Goal: Task Accomplishment & Management: Manage account settings

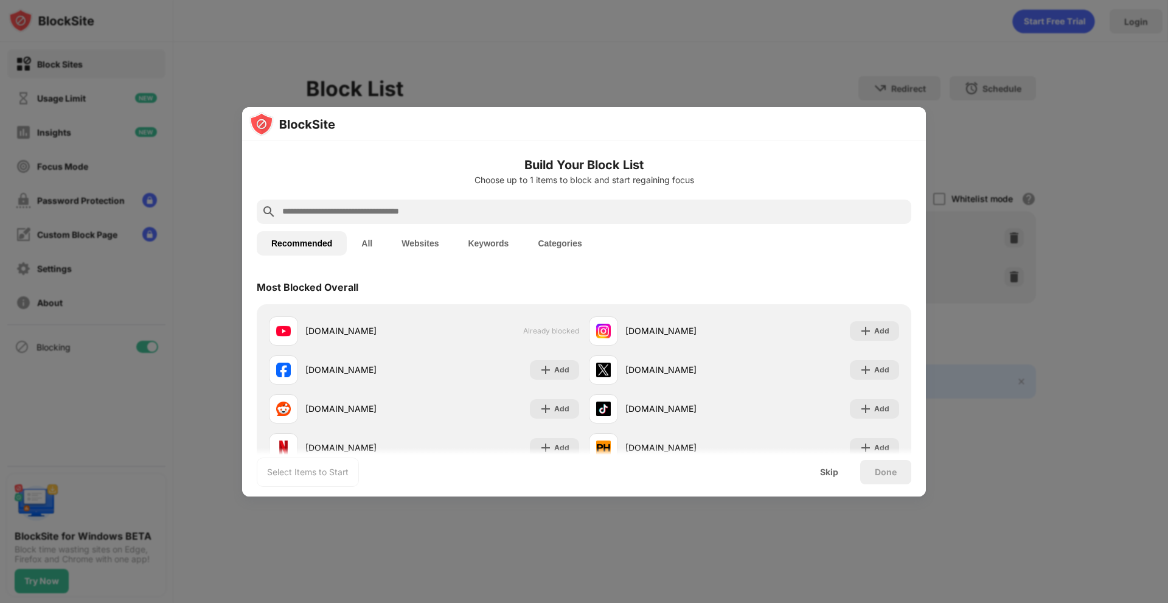
click at [754, 134] on div at bounding box center [584, 124] width 684 height 34
click at [827, 74] on div at bounding box center [584, 301] width 1168 height 603
click at [541, 330] on span "Already blocked" at bounding box center [551, 330] width 56 height 9
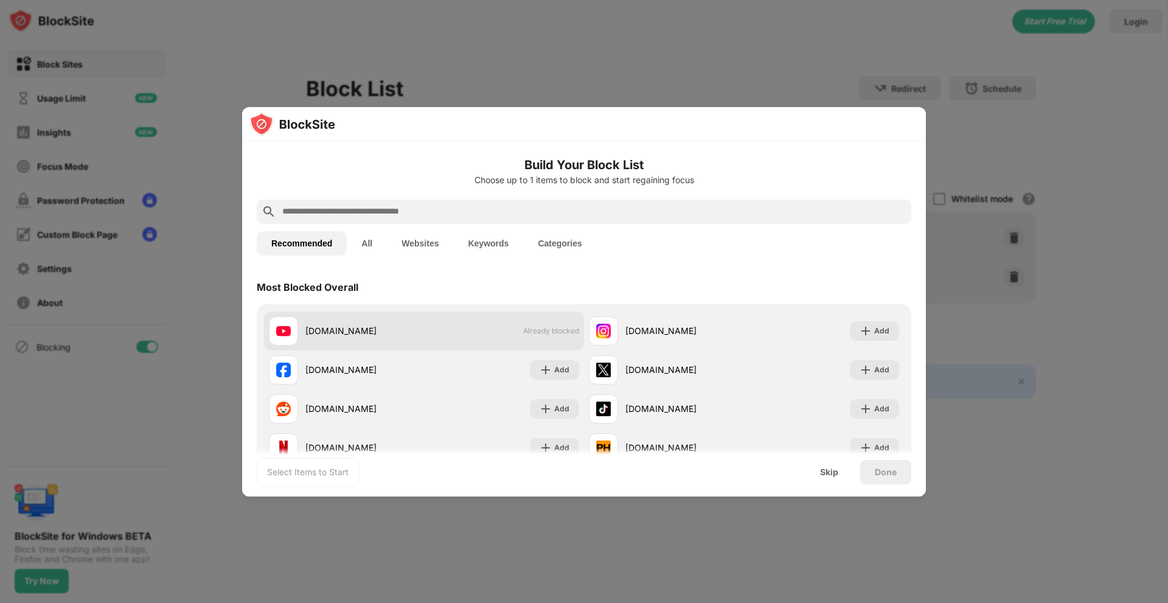
click at [541, 330] on span "Already blocked" at bounding box center [551, 330] width 56 height 9
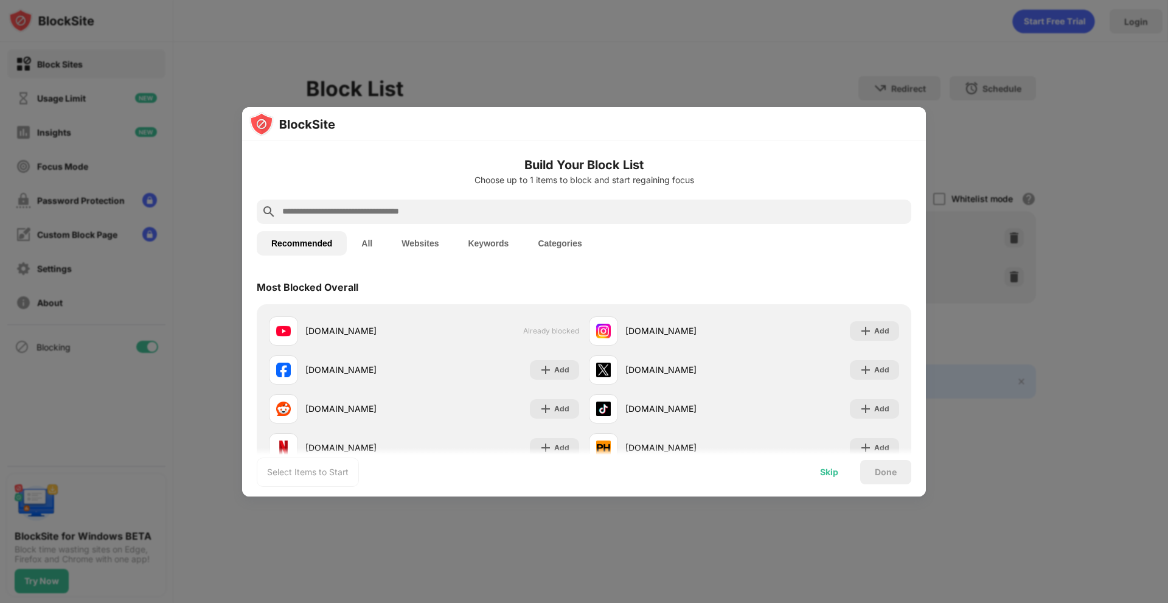
click at [833, 471] on div "Skip" at bounding box center [829, 472] width 18 height 10
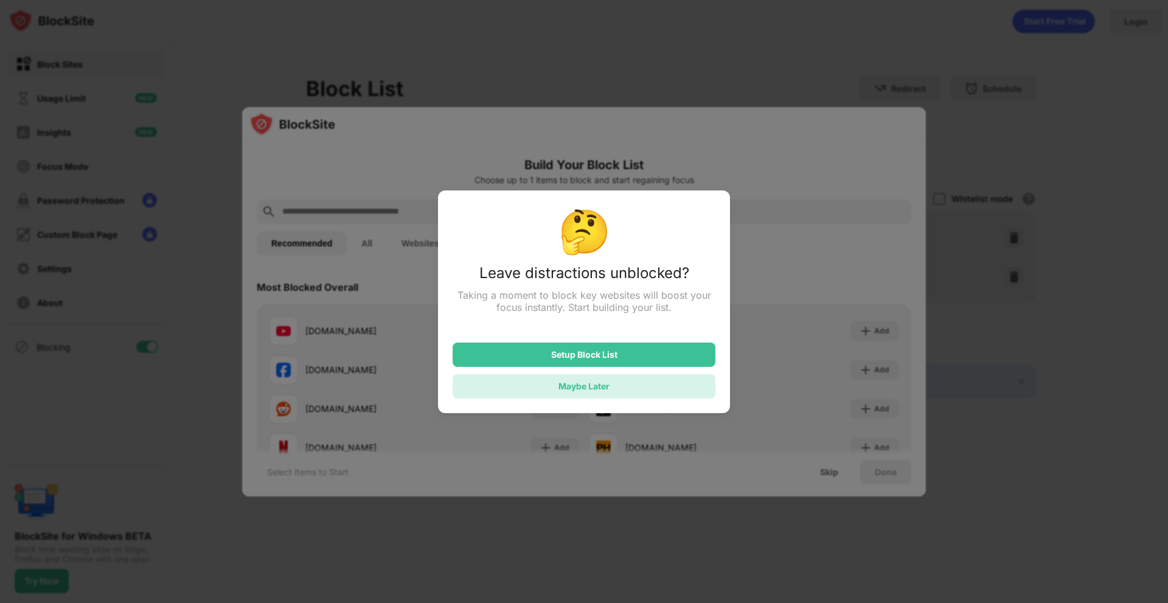
click at [644, 395] on div "Maybe Later" at bounding box center [584, 386] width 263 height 24
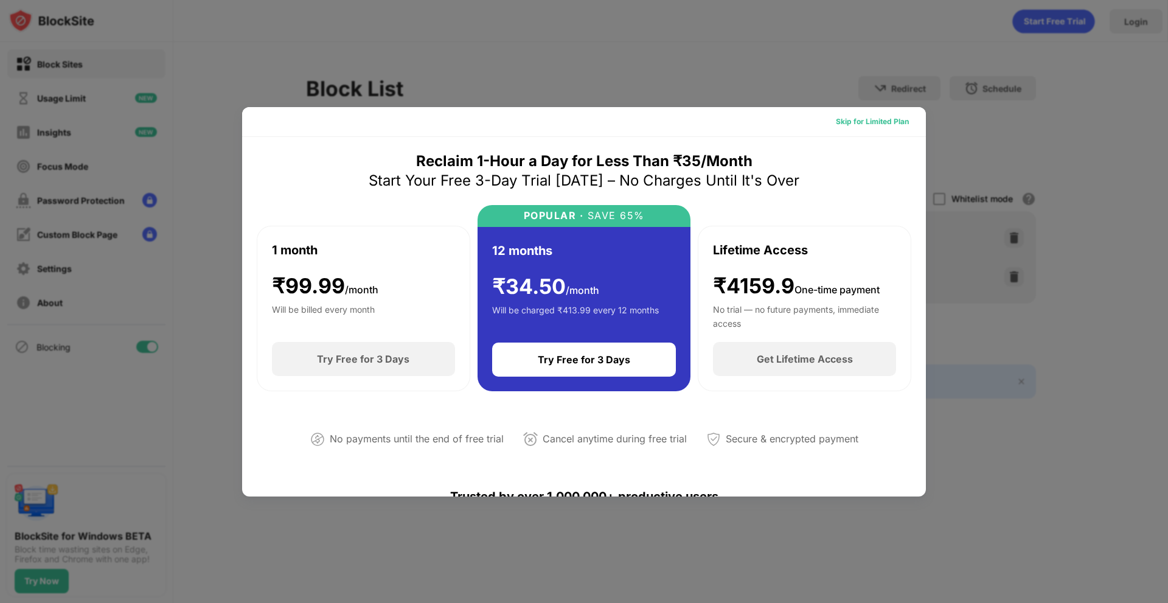
click at [895, 131] on div "Skip for Limited Plan" at bounding box center [872, 121] width 92 height 19
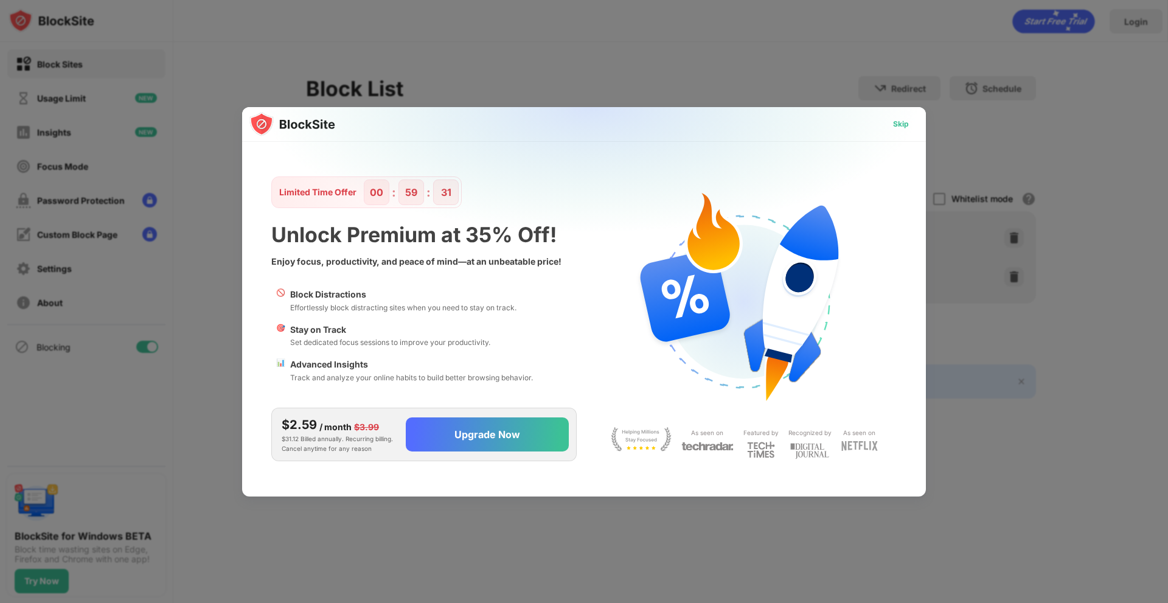
click at [895, 131] on div "Skip" at bounding box center [900, 123] width 35 height 19
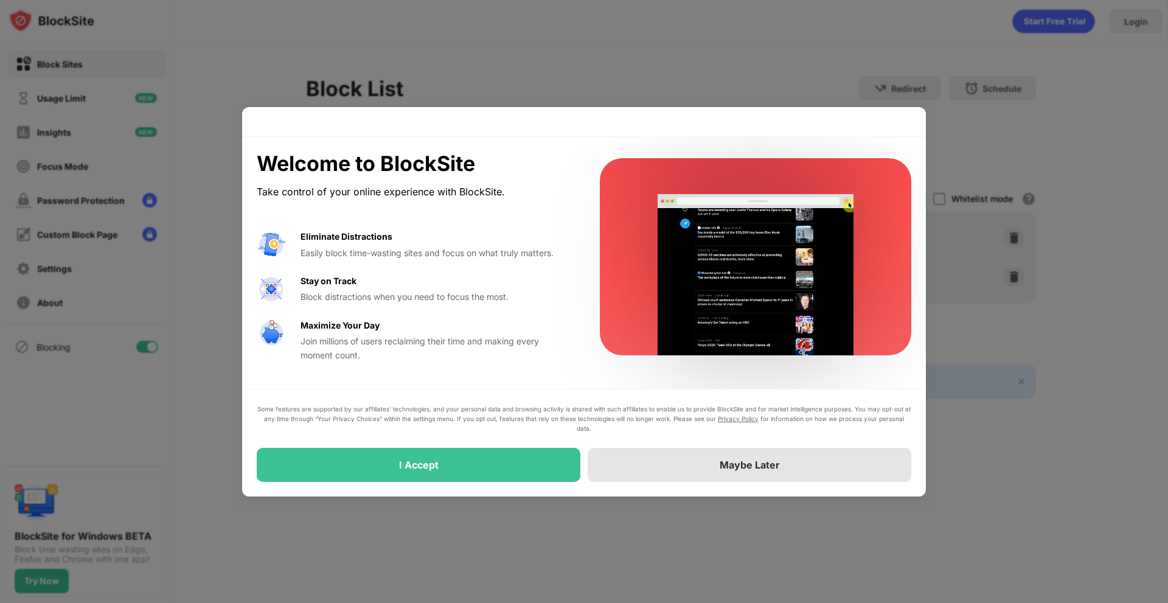
click at [662, 457] on div "Maybe Later" at bounding box center [750, 465] width 324 height 34
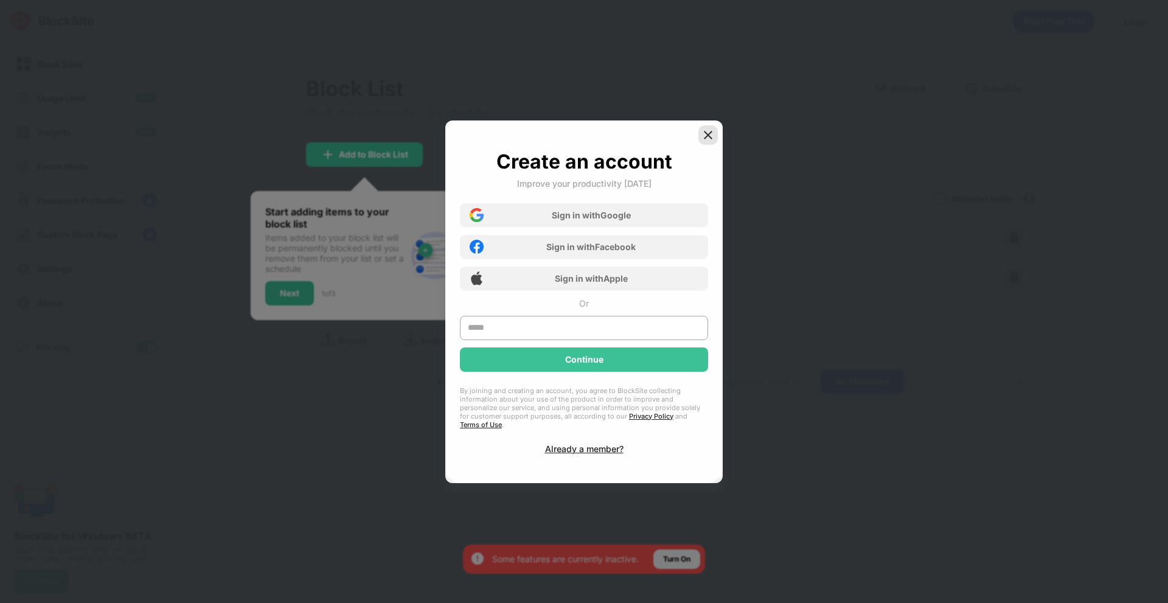
click at [715, 137] on div at bounding box center [707, 134] width 19 height 19
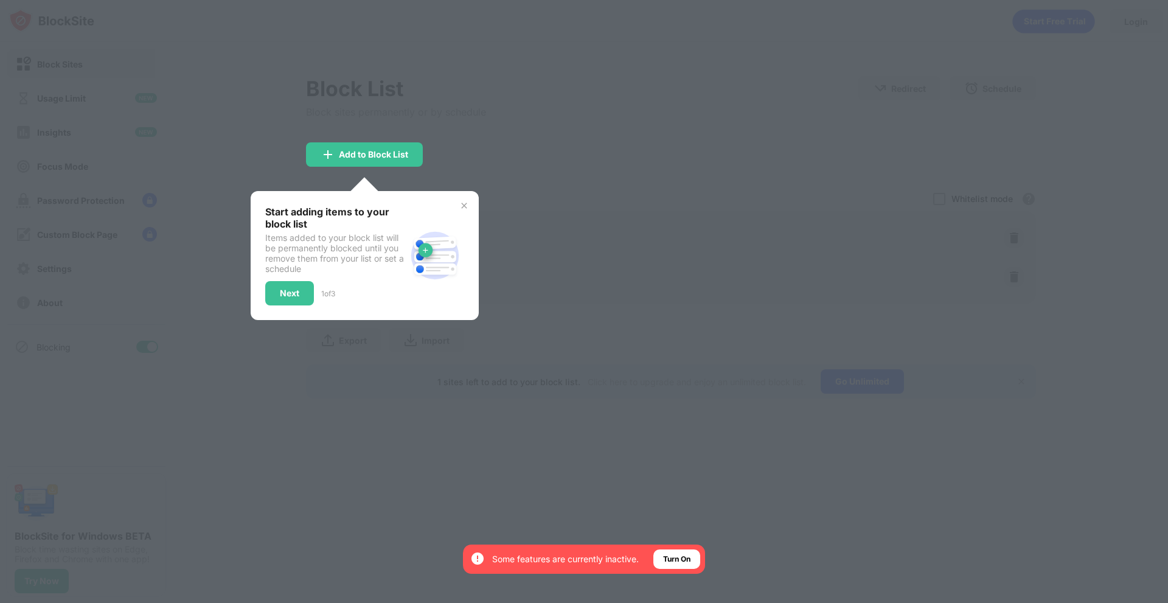
click at [672, 167] on div at bounding box center [584, 301] width 1168 height 603
click at [459, 204] on img at bounding box center [464, 206] width 10 height 10
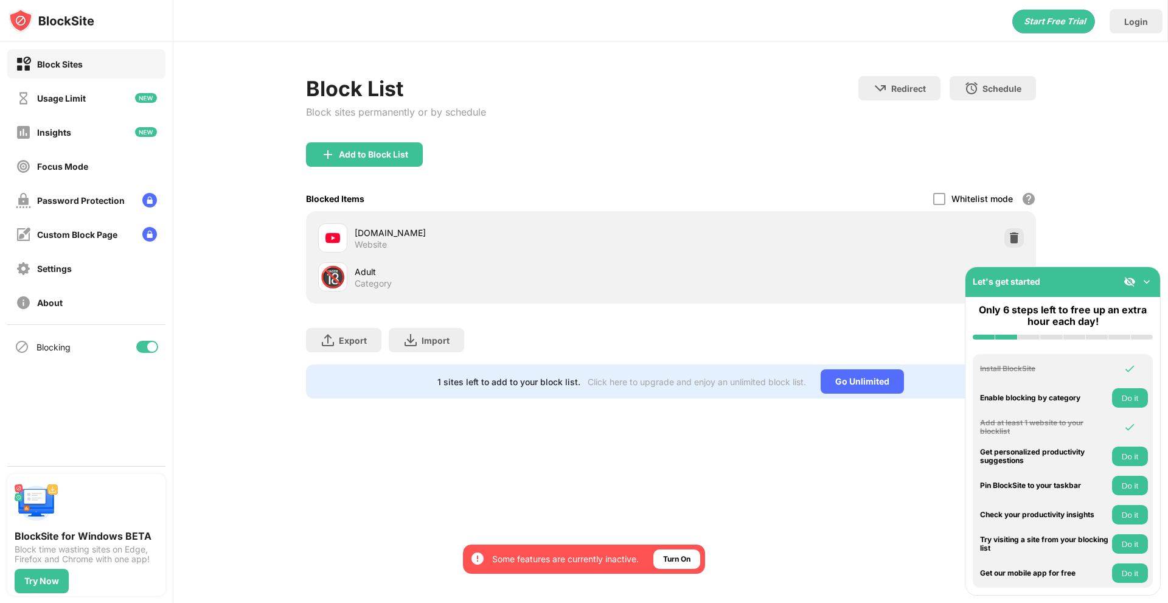
click at [1118, 239] on div "Block List Block sites permanently or by schedule Redirect Choose a site to be …" at bounding box center [670, 237] width 995 height 391
click at [1011, 235] on img at bounding box center [1014, 238] width 12 height 12
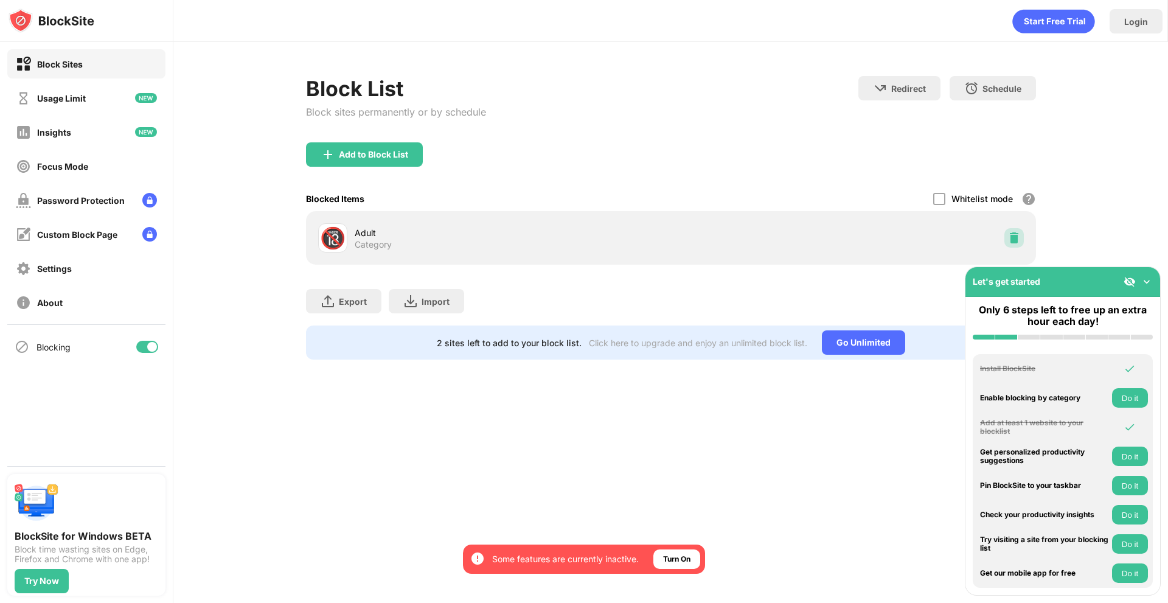
click at [1011, 235] on img at bounding box center [1014, 238] width 12 height 12
